Goal: Task Accomplishment & Management: Manage account settings

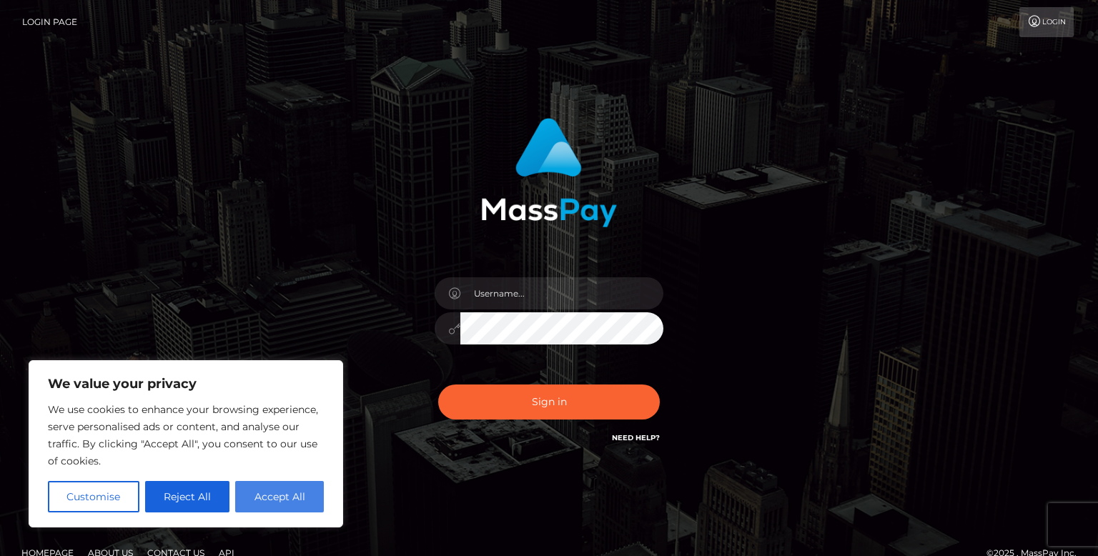
click at [295, 497] on button "Accept All" at bounding box center [279, 496] width 89 height 31
checkbox input "true"
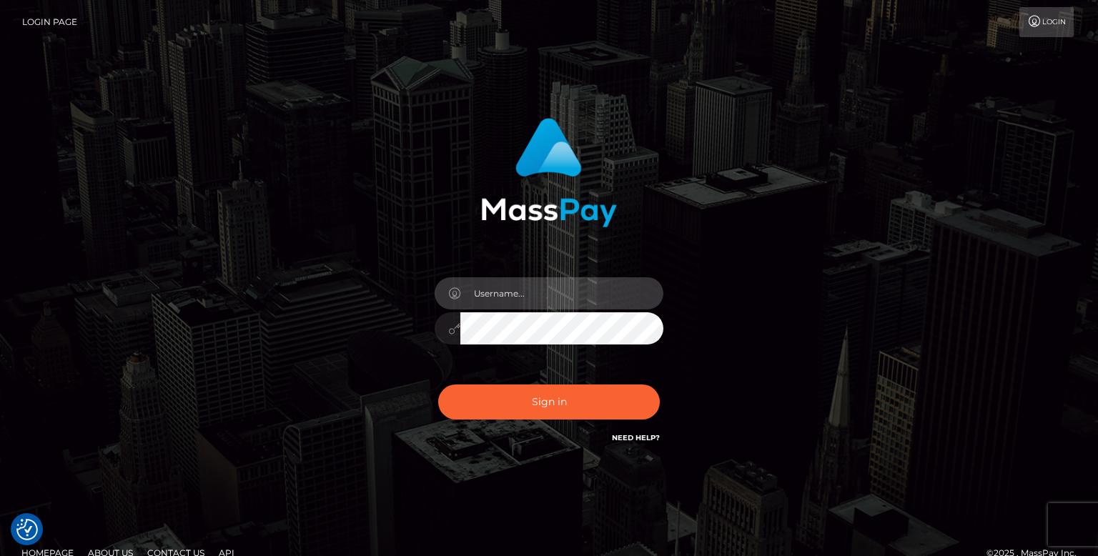
click at [479, 297] on input "text" at bounding box center [561, 293] width 203 height 32
type input "amberyates2004@gmail.com"
click at [438, 385] on button "Sign in" at bounding box center [549, 402] width 222 height 35
